Goal: Task Accomplishment & Management: Use online tool/utility

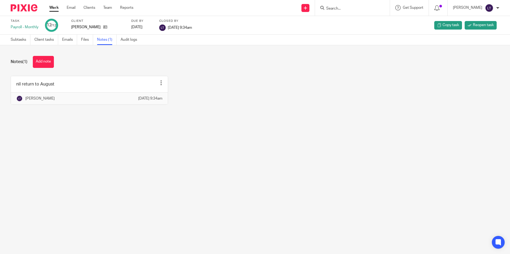
click at [350, 9] on input "Search" at bounding box center [350, 8] width 48 height 5
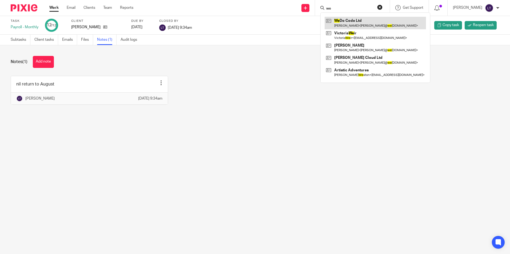
type input "we"
click at [350, 22] on link at bounding box center [375, 23] width 101 height 12
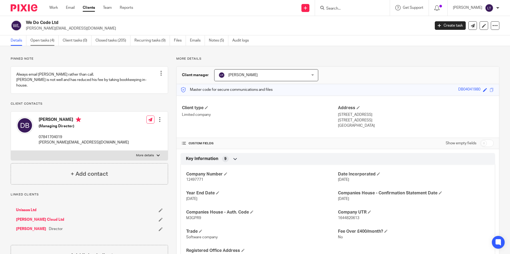
click at [42, 39] on link "Open tasks (4)" at bounding box center [44, 40] width 28 height 10
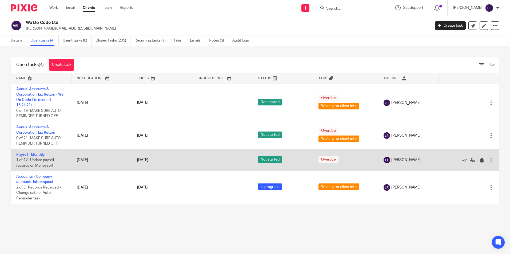
click at [28, 154] on link "Payroll - Monthly" at bounding box center [30, 155] width 29 height 4
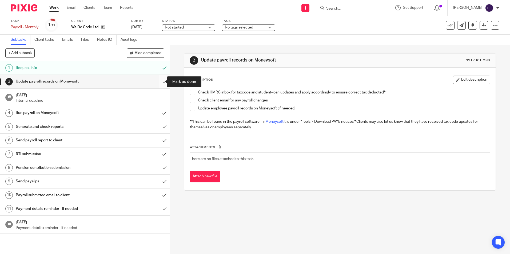
click at [159, 83] on input "submit" at bounding box center [85, 81] width 170 height 13
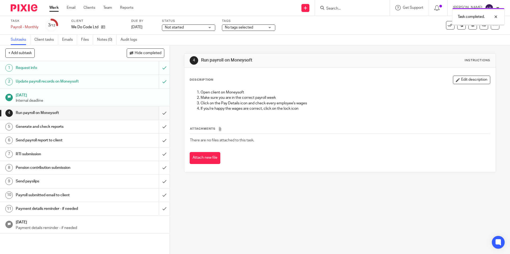
click at [158, 114] on input "submit" at bounding box center [85, 112] width 170 height 13
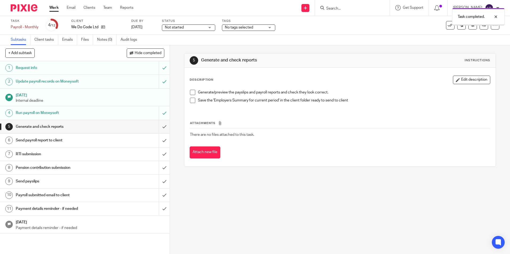
click at [160, 127] on input "submit" at bounding box center [85, 126] width 170 height 13
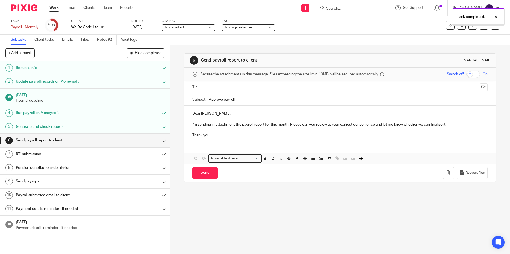
click at [159, 142] on input "submit" at bounding box center [85, 140] width 170 height 13
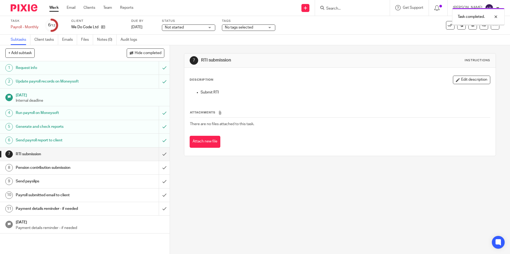
click at [351, 8] on div "Task completed." at bounding box center [380, 15] width 250 height 20
click at [347, 6] on div "Task completed." at bounding box center [380, 15] width 250 height 20
click at [355, 10] on div "Task completed." at bounding box center [380, 15] width 250 height 20
click at [358, 9] on div "Task completed." at bounding box center [380, 15] width 250 height 20
click at [365, 9] on div "Task completed." at bounding box center [380, 15] width 250 height 20
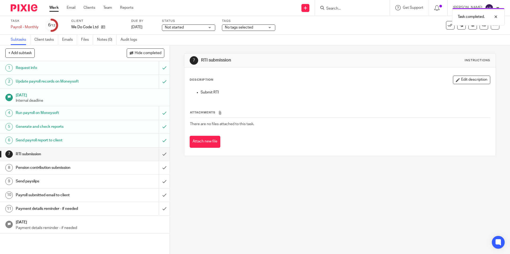
click at [341, 6] on div "Task completed." at bounding box center [380, 15] width 250 height 20
click at [363, 10] on div "Task completed." at bounding box center [380, 15] width 250 height 20
click at [495, 17] on div at bounding box center [492, 17] width 14 height 6
click at [364, 7] on input "Search" at bounding box center [350, 8] width 48 height 5
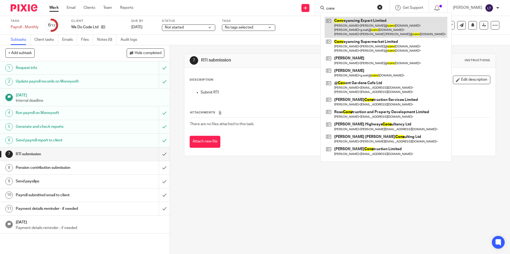
type input "conv"
click at [370, 19] on link at bounding box center [386, 27] width 123 height 21
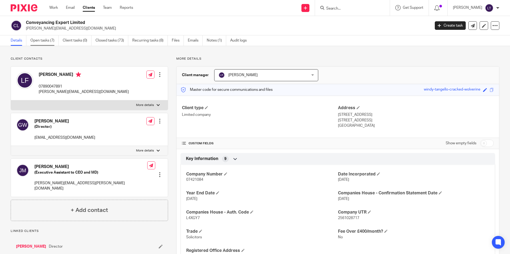
click at [50, 43] on link "Open tasks (7)" at bounding box center [44, 40] width 28 height 10
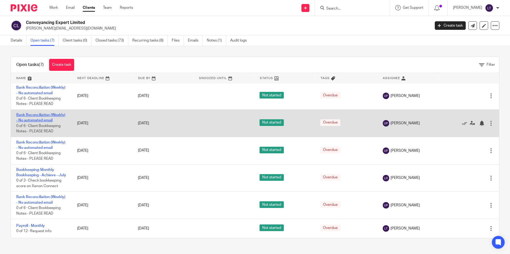
scroll to position [61, 0]
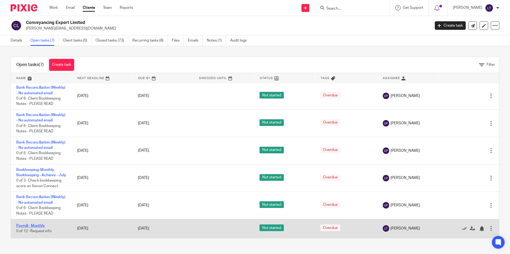
click at [29, 226] on link "Payroll - Monthly" at bounding box center [30, 226] width 29 height 4
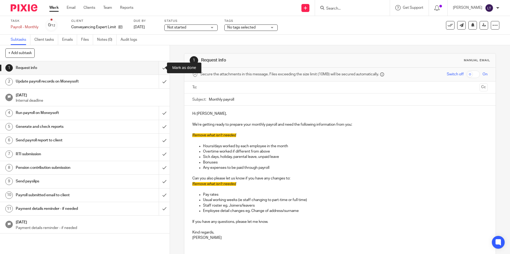
click at [158, 67] on input "submit" at bounding box center [85, 67] width 170 height 13
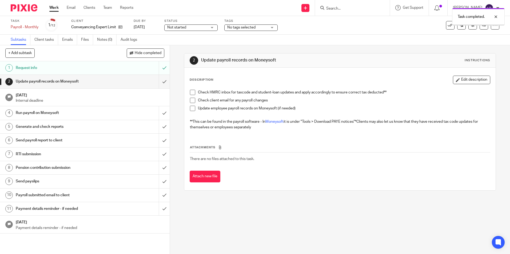
click at [159, 81] on input "submit" at bounding box center [85, 81] width 170 height 13
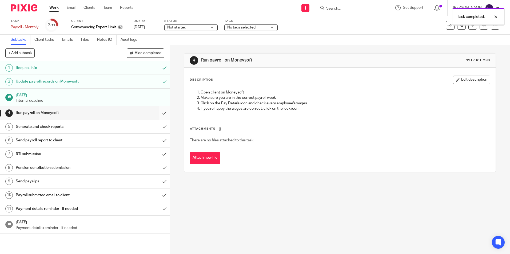
click at [157, 112] on input "submit" at bounding box center [85, 112] width 170 height 13
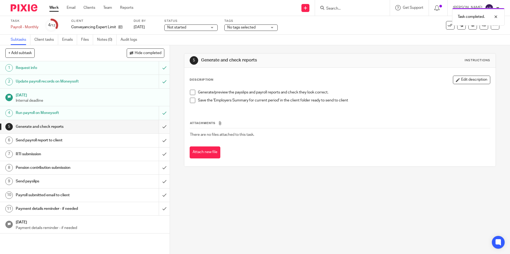
click at [157, 129] on input "submit" at bounding box center [85, 126] width 170 height 13
